Goal: Task Accomplishment & Management: Complete application form

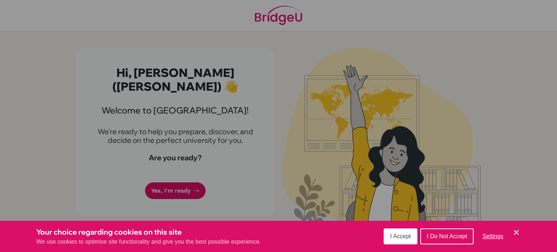
click at [409, 236] on span "I Accept" at bounding box center [400, 236] width 21 height 6
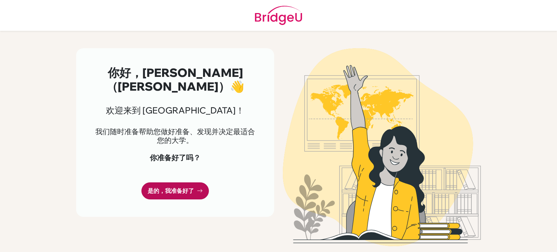
click at [177, 183] on link "是的，我准备好了" at bounding box center [175, 191] width 67 height 17
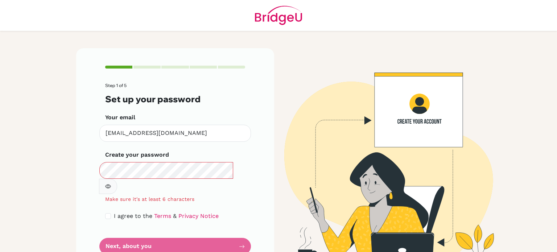
click at [111, 184] on icon "button" at bounding box center [108, 187] width 6 height 6
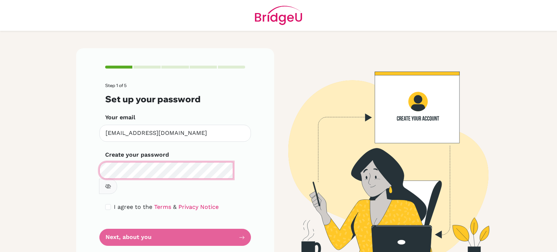
scroll to position [1, 0]
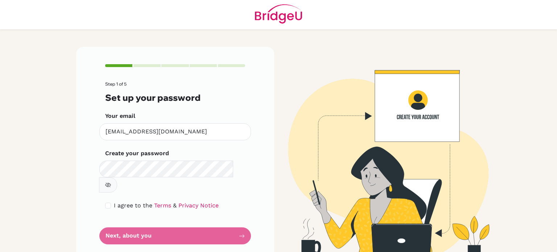
click at [133, 219] on form "Step 1 of 5 Set up your password Your email [EMAIL_ADDRESS][DOMAIN_NAME] Invali…" at bounding box center [175, 163] width 140 height 163
click at [107, 203] on input "checkbox" at bounding box center [108, 206] width 6 height 6
checkbox input "true"
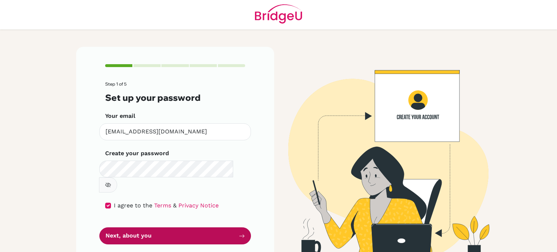
click at [132, 228] on button "Next, about you" at bounding box center [175, 236] width 152 height 17
